Goal: Task Accomplishment & Management: Manage account settings

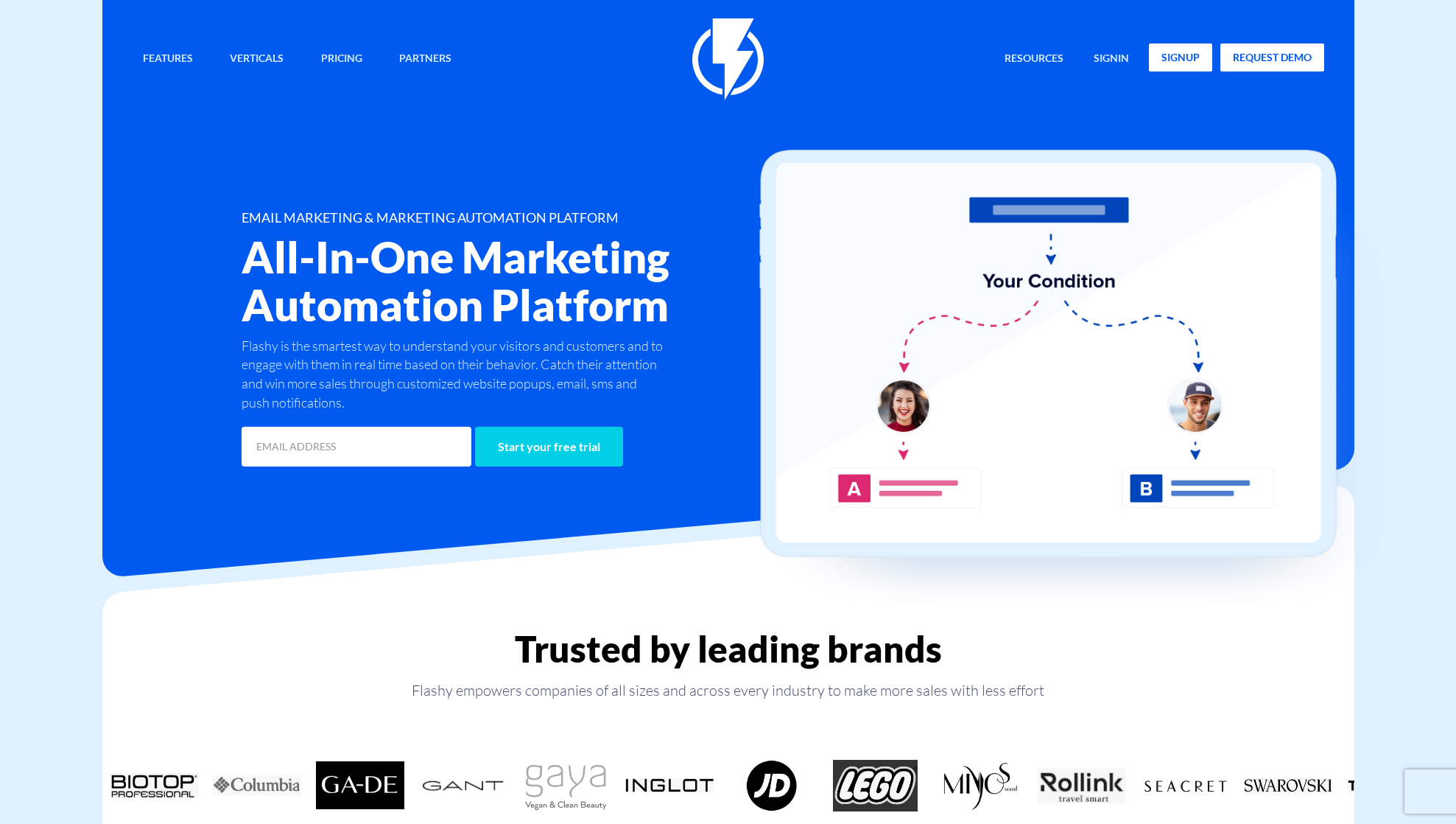
click at [1198, 63] on link "signup" at bounding box center [1180, 57] width 64 height 28
click at [1117, 59] on link "signin" at bounding box center [1111, 59] width 57 height 31
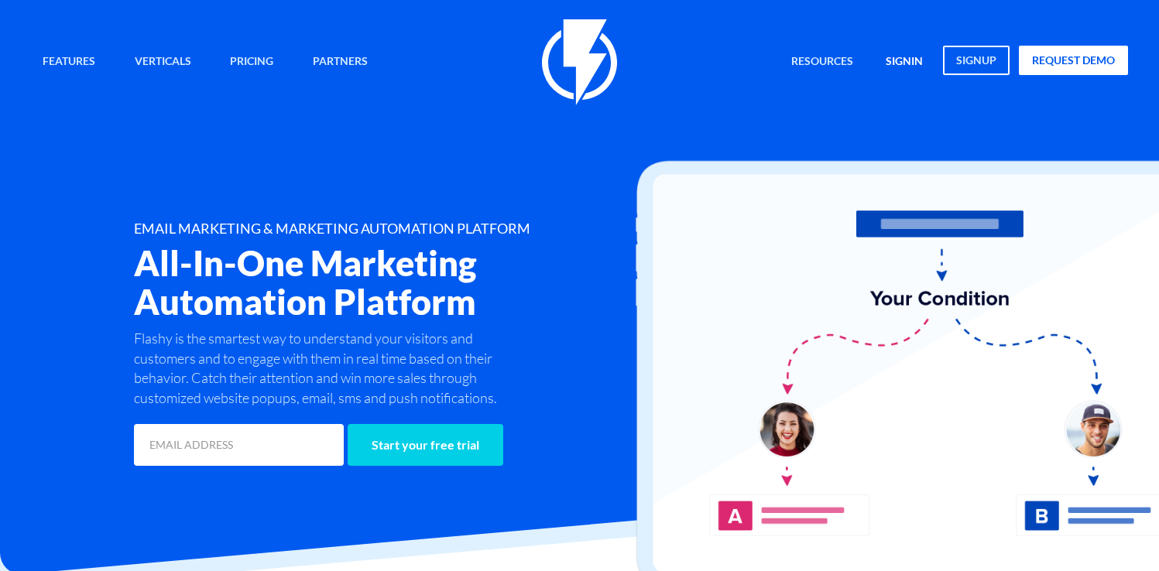
click at [903, 66] on link "signin" at bounding box center [904, 62] width 60 height 33
